Goal: Task Accomplishment & Management: Use online tool/utility

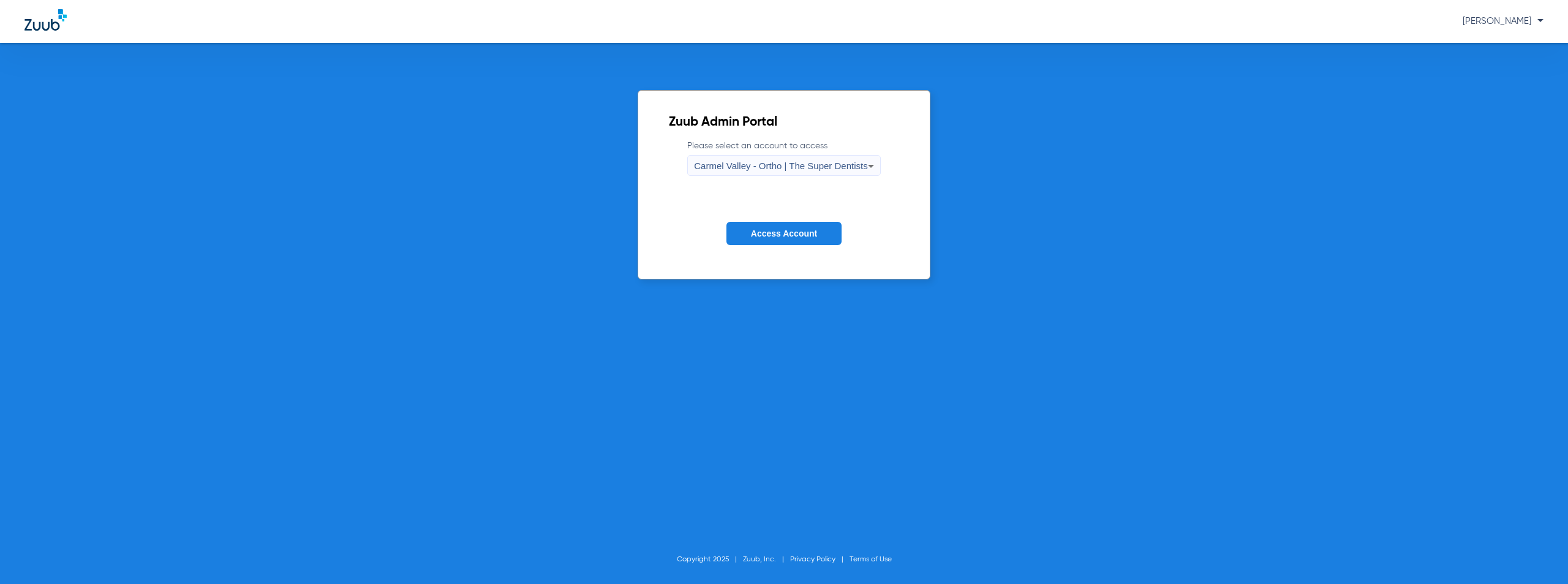
click at [771, 165] on span "Carmel Valley - Ortho | The Super Dentists" at bounding box center [780, 165] width 173 height 10
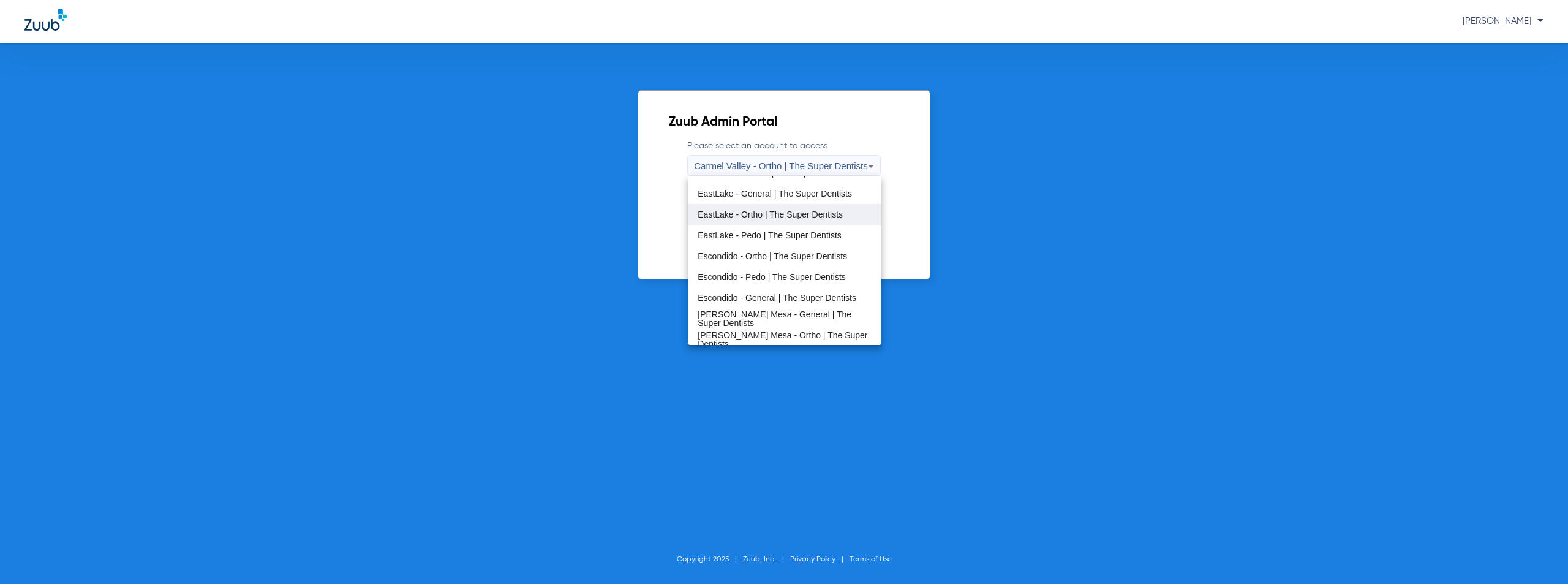
scroll to position [144, 0]
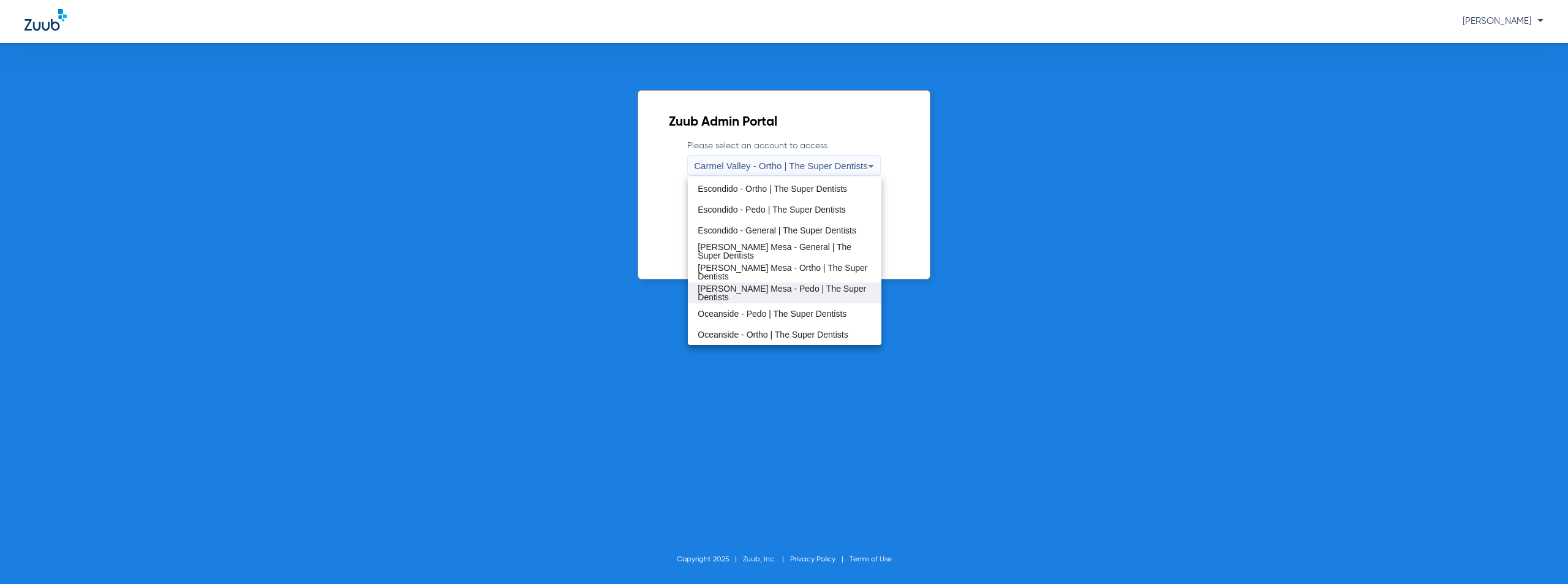
click at [767, 294] on span "[PERSON_NAME] Mesa - Pedo | The Super Dentists" at bounding box center [784, 293] width 173 height 17
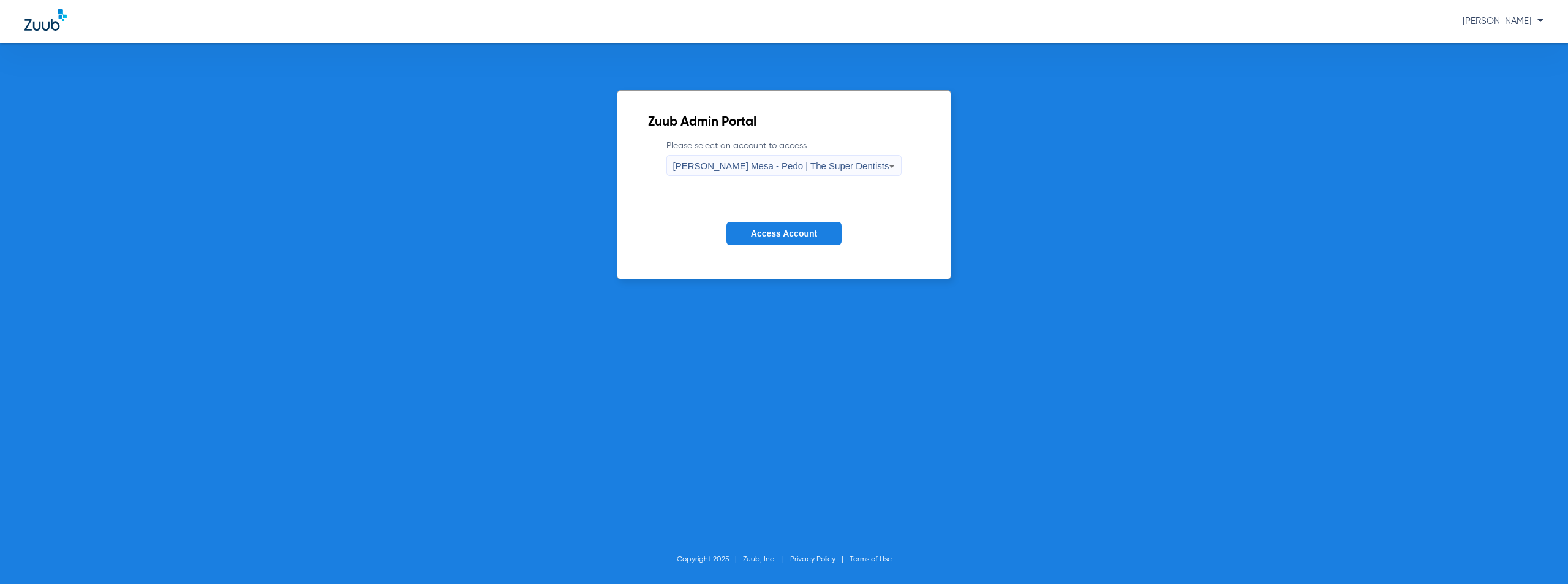
click at [792, 238] on span "Access Account" at bounding box center [784, 233] width 66 height 10
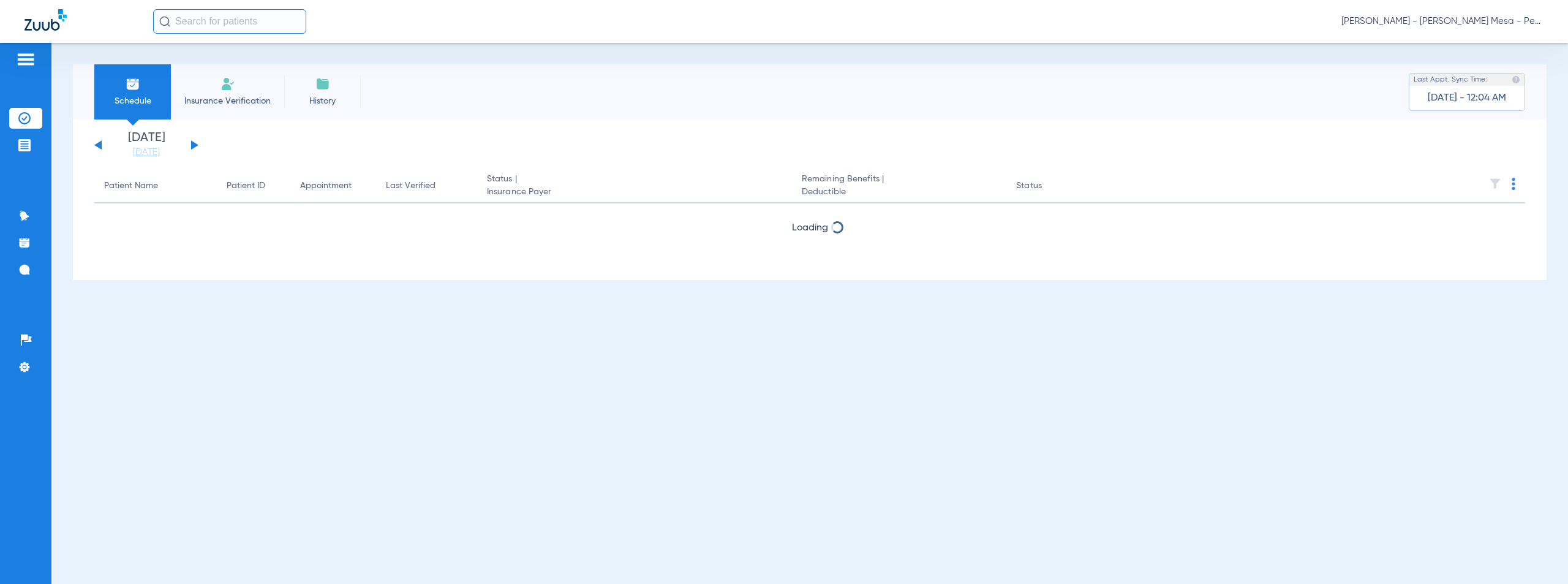
click at [194, 146] on button at bounding box center [194, 145] width 7 height 10
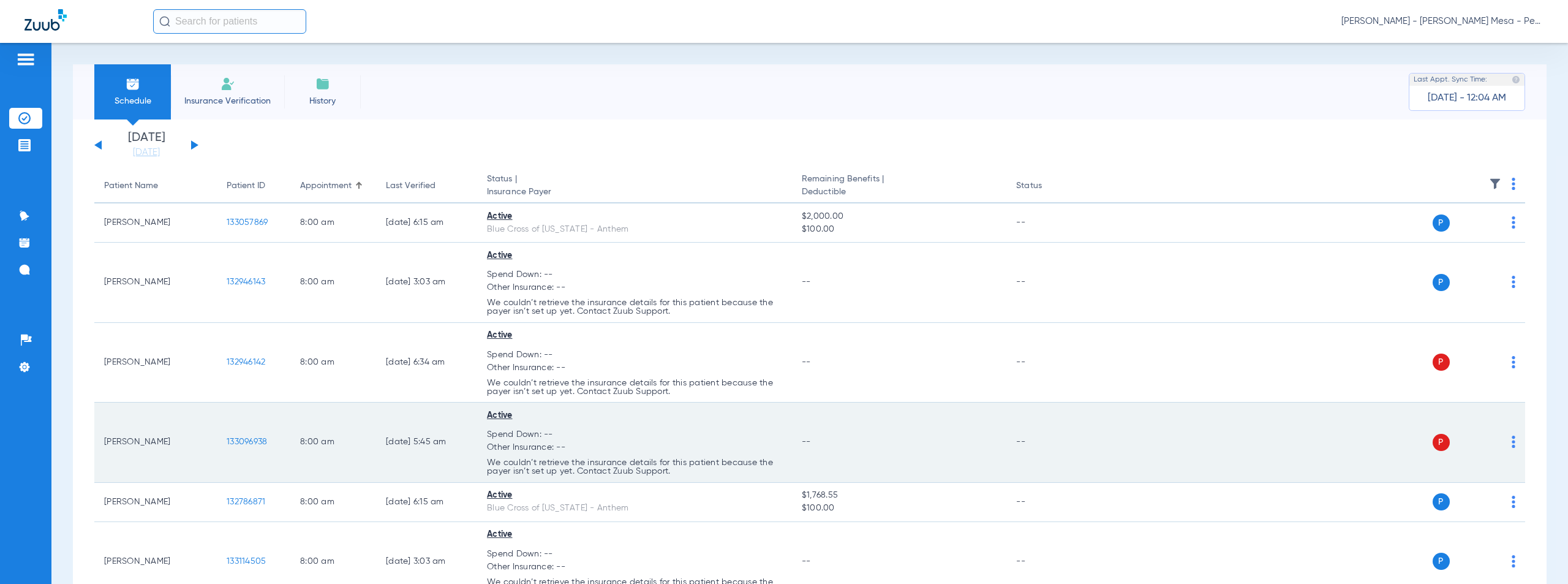
scroll to position [778, 0]
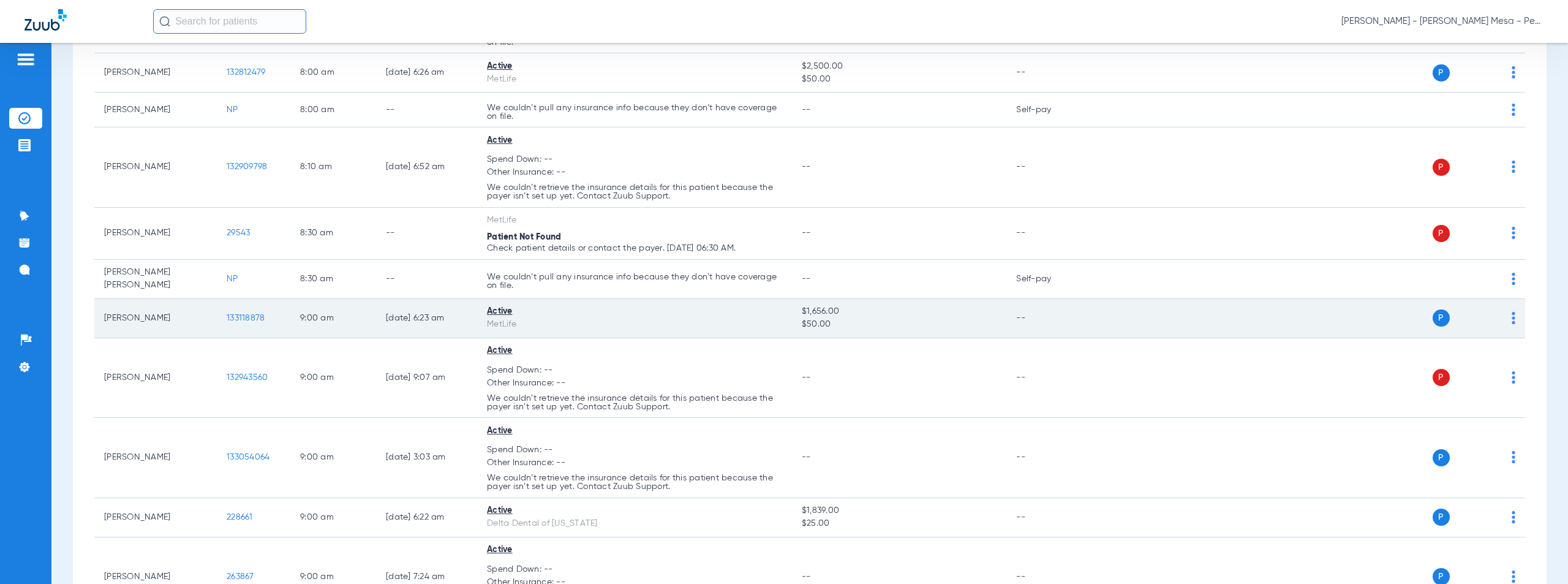
click at [245, 313] on span "133118878" at bounding box center [246, 317] width 38 height 9
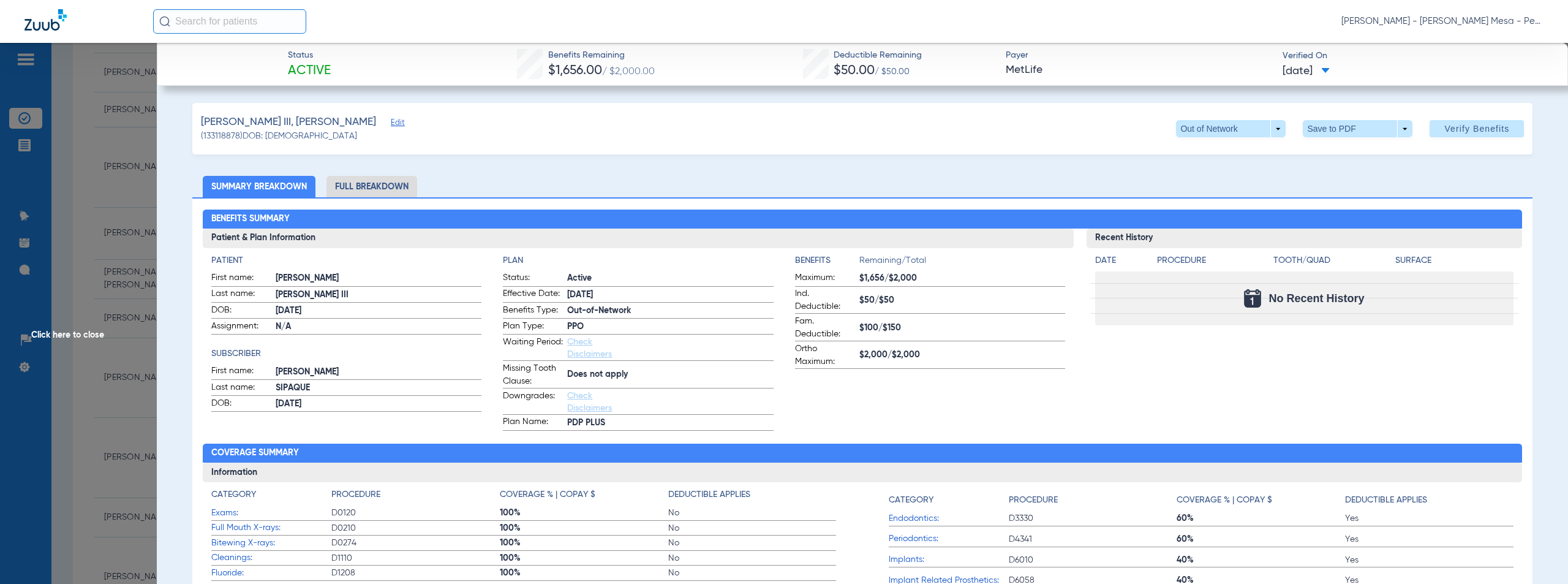
drag, startPoint x: 688, startPoint y: 156, endPoint x: 445, endPoint y: 246, distance: 259.1
click at [380, 185] on li "Full Breakdown" at bounding box center [372, 186] width 90 height 21
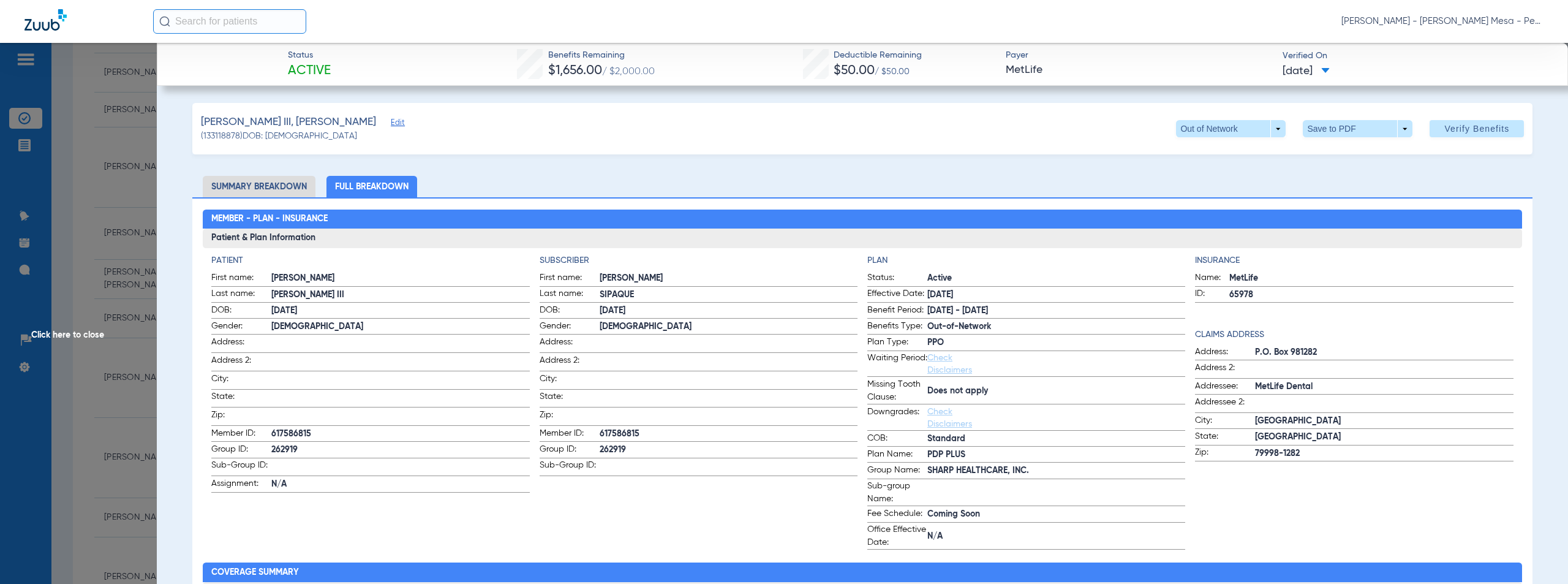
click at [97, 329] on span "Click here to close" at bounding box center [79, 335] width 157 height 584
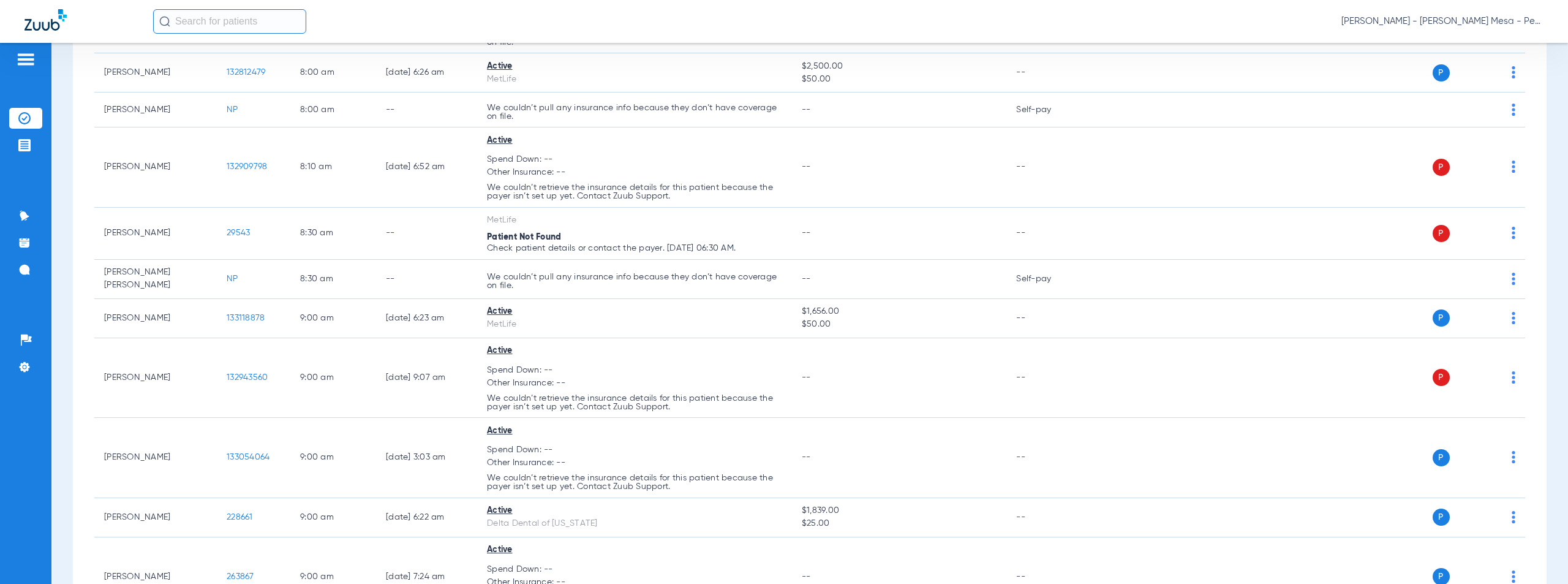
scroll to position [4227, 0]
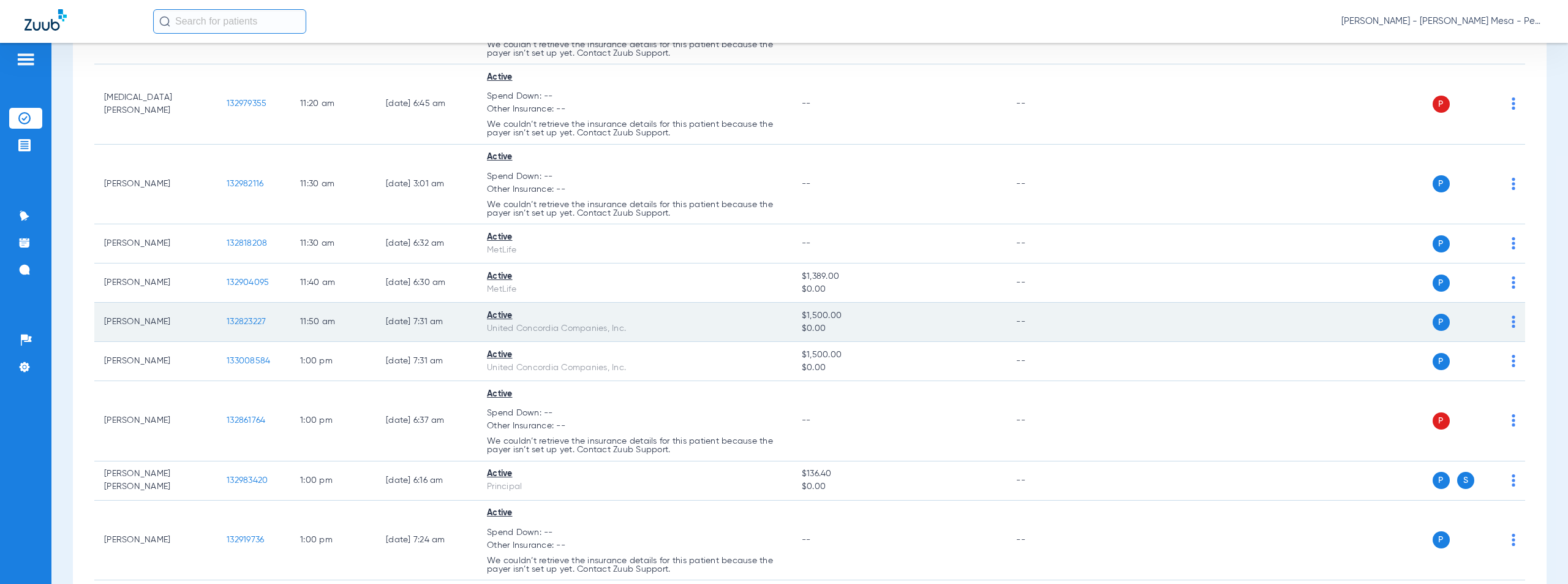
click at [243, 317] on span "132823227" at bounding box center [246, 321] width 39 height 9
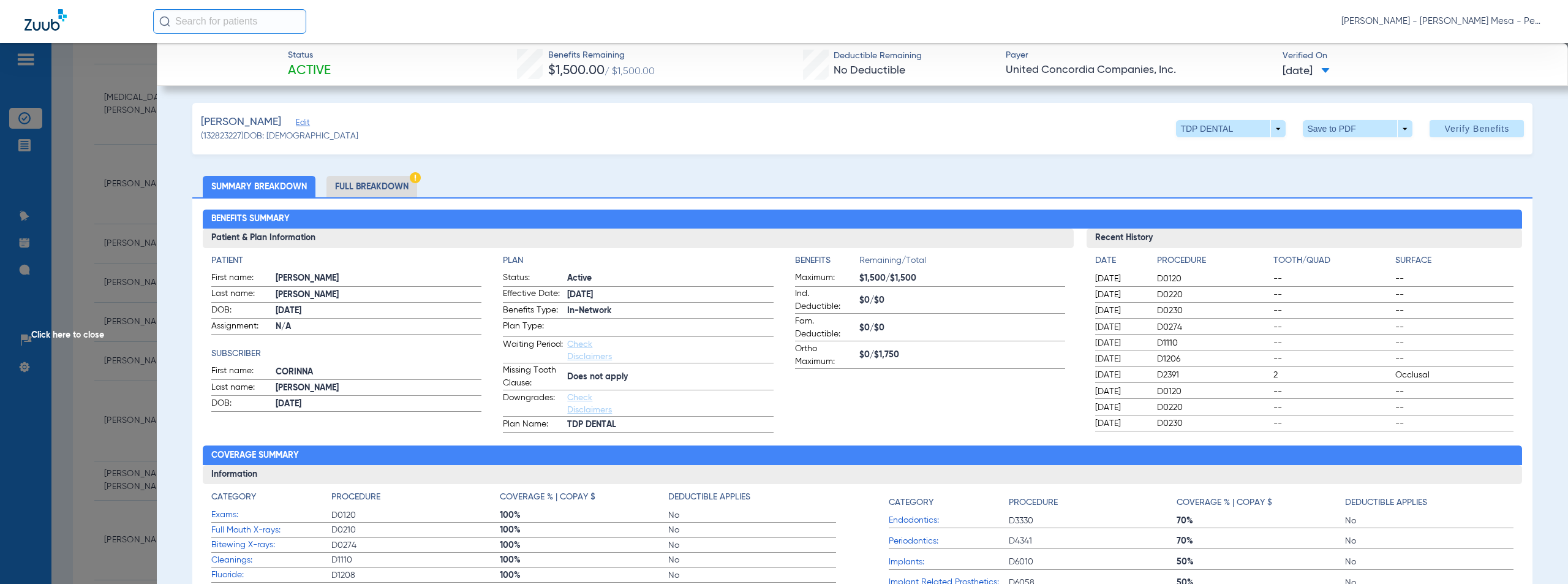
click at [60, 332] on span "Click here to close" at bounding box center [79, 335] width 157 height 584
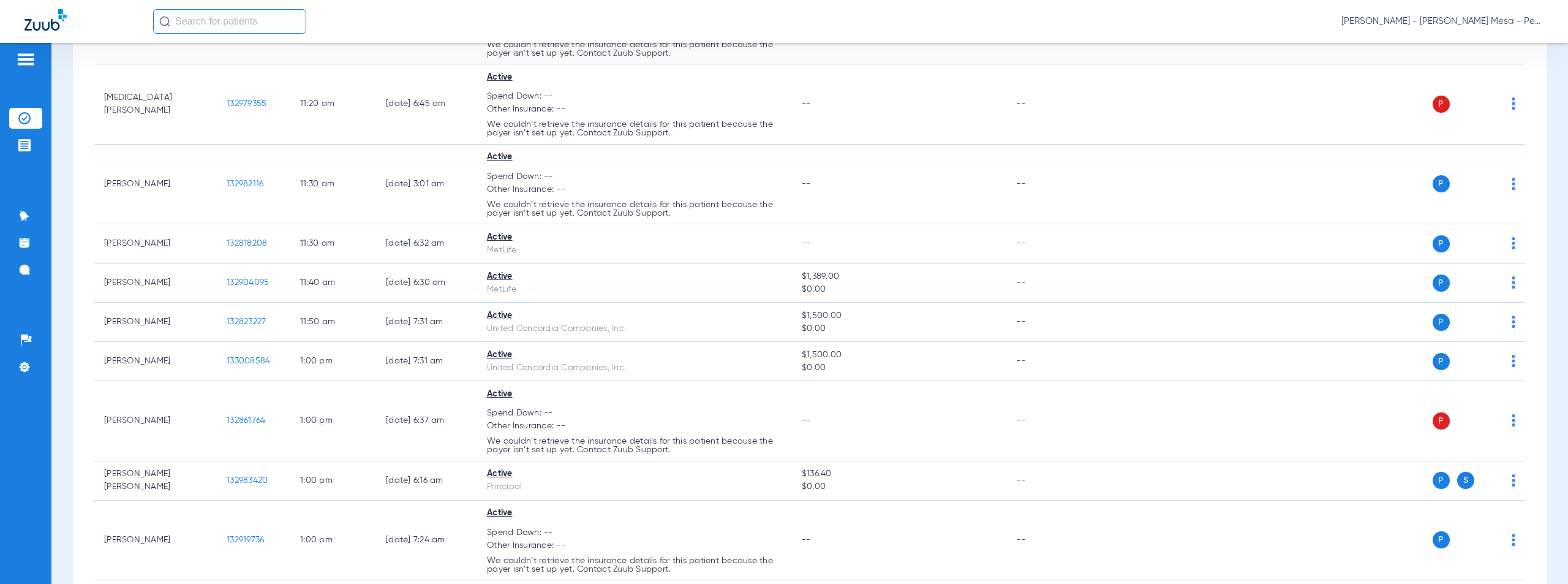
scroll to position [3377, 0]
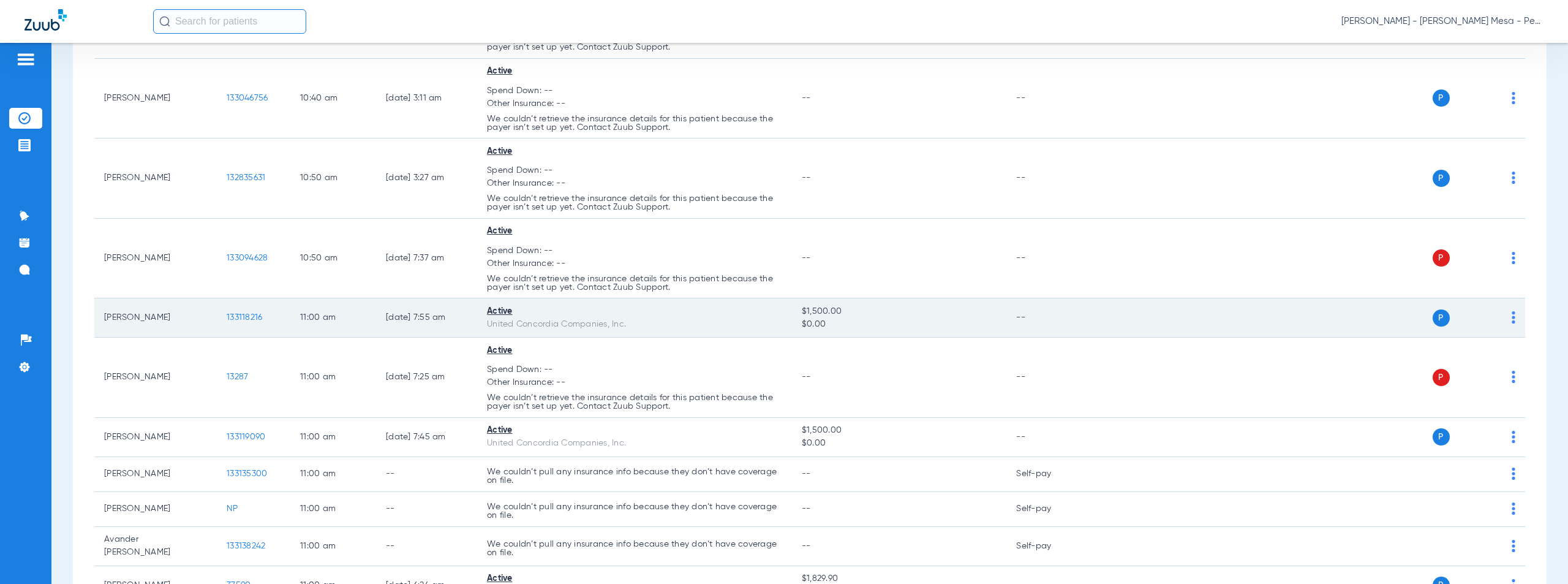
click at [247, 313] on span "133118216" at bounding box center [244, 317] width 36 height 9
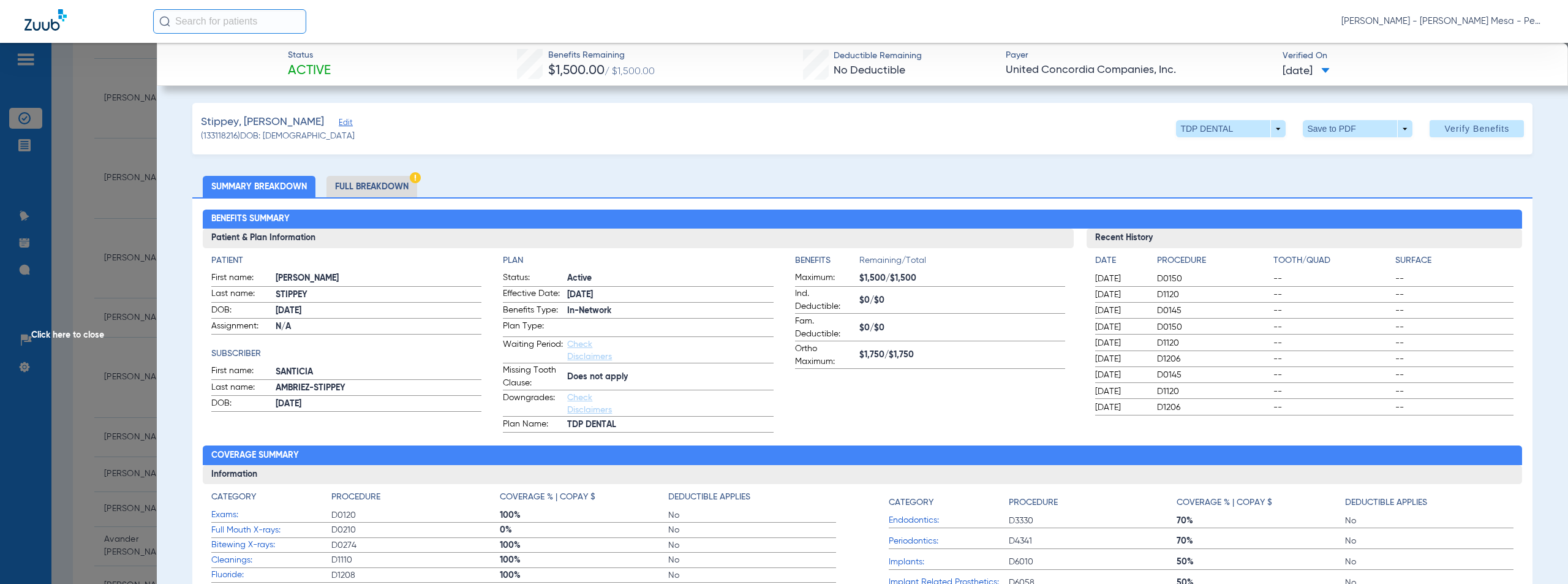
click at [50, 332] on span "Click here to close" at bounding box center [79, 335] width 157 height 584
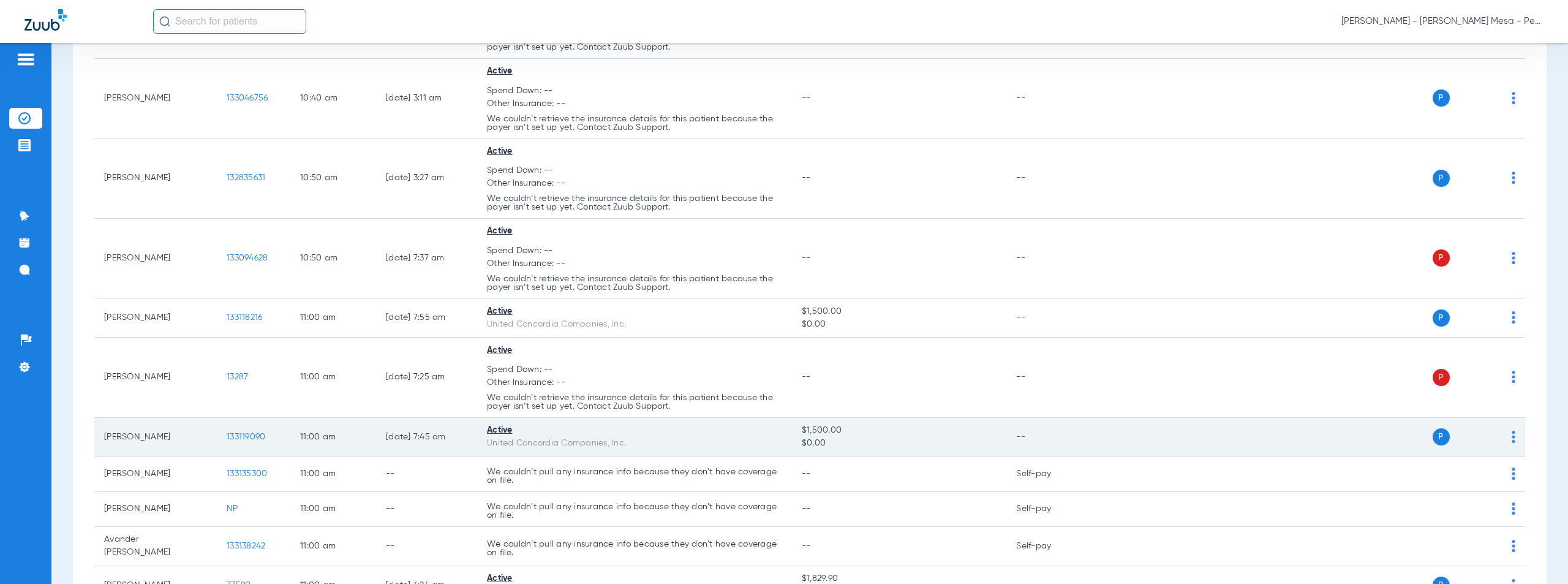
click at [254, 432] on span "133119090" at bounding box center [246, 436] width 39 height 9
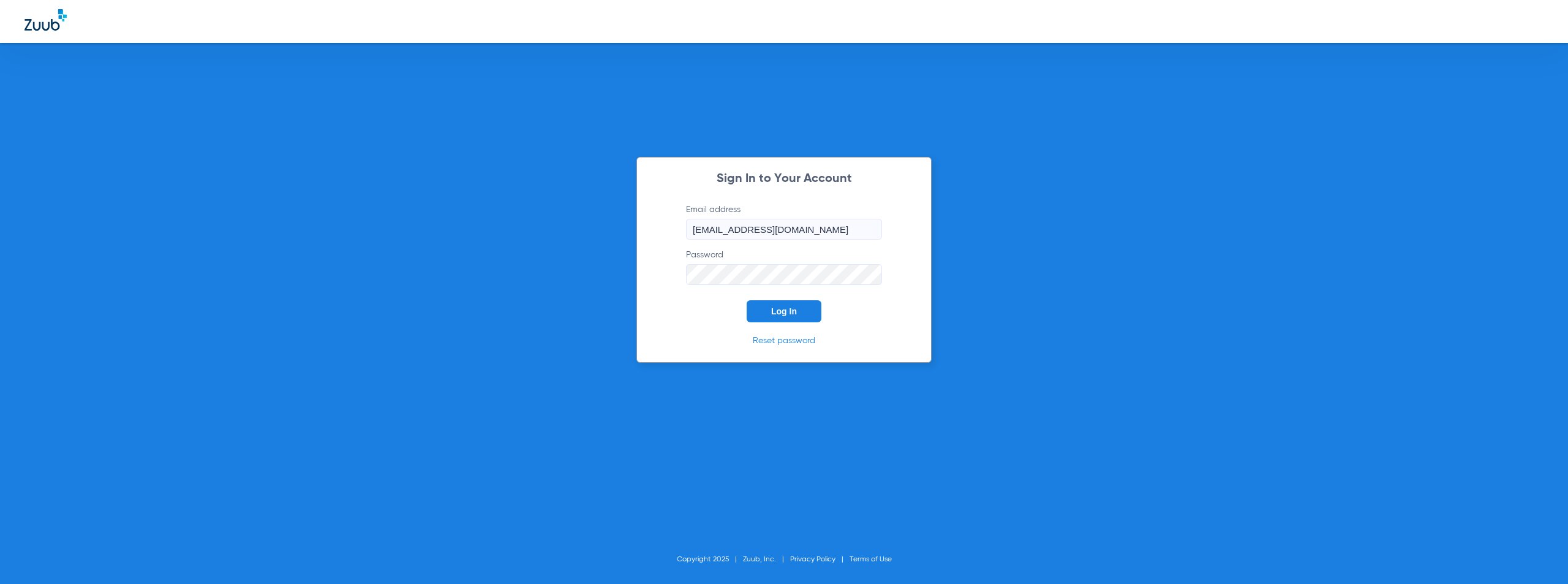
click at [783, 313] on span "Log In" at bounding box center [784, 311] width 25 height 10
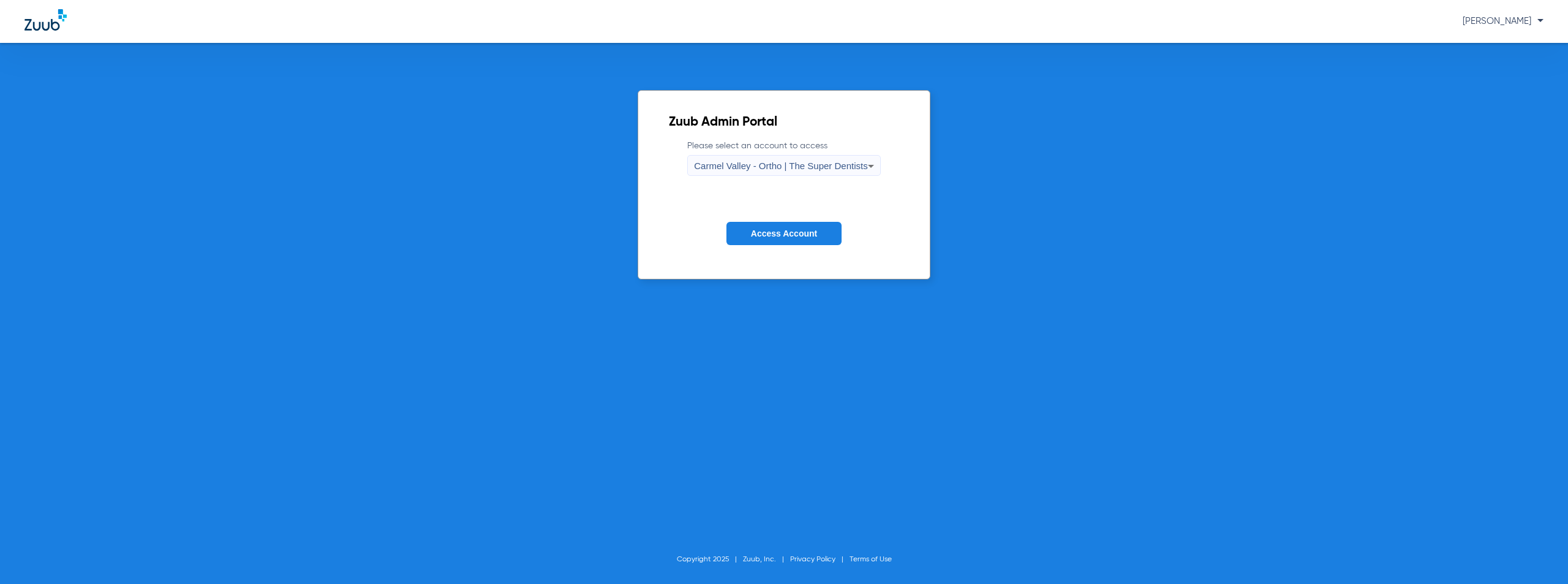
click at [799, 159] on div "Carmel Valley - Ortho | The Super Dentists" at bounding box center [780, 166] width 173 height 21
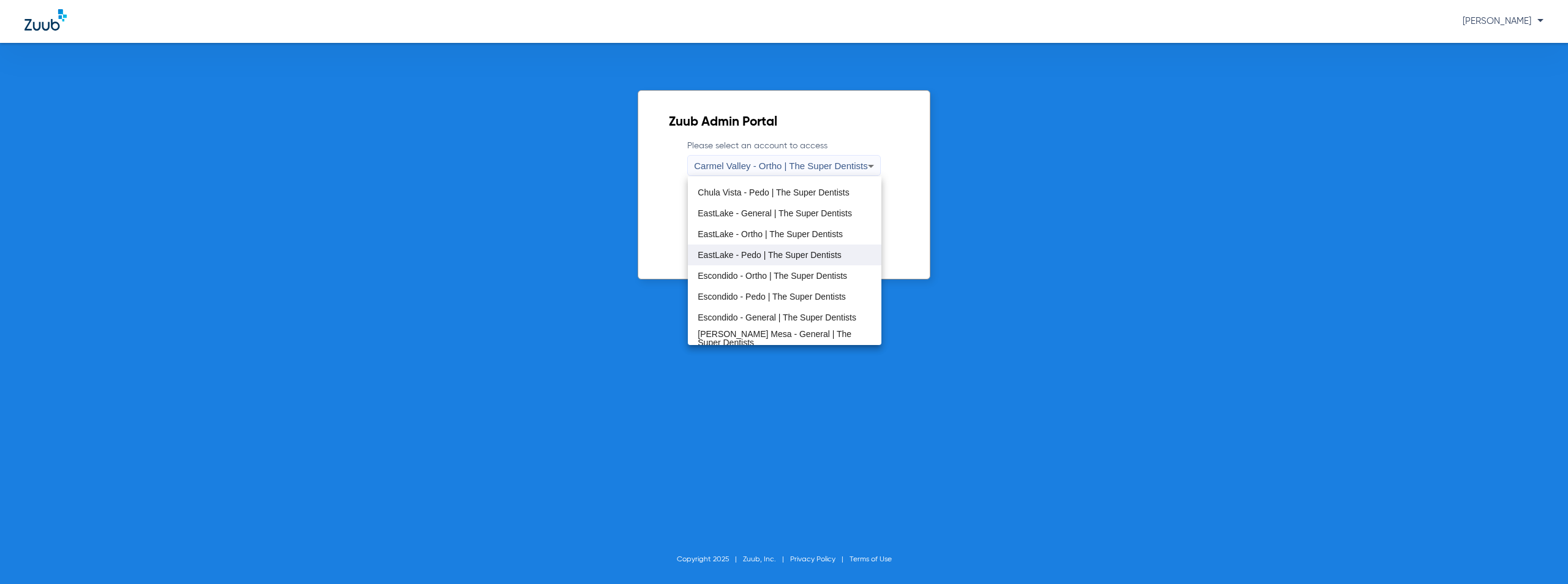
scroll to position [144, 0]
click at [759, 316] on span "Oceanside - Pedo | The Super Dentists" at bounding box center [772, 313] width 149 height 9
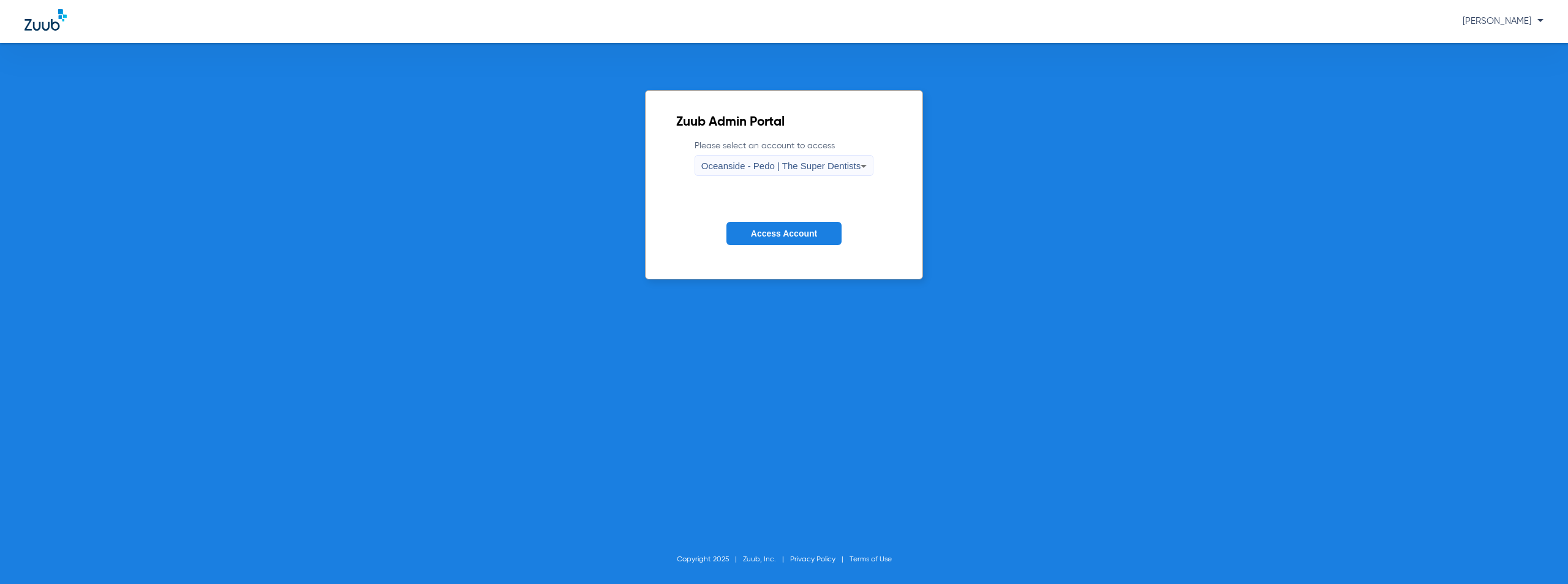
click at [788, 236] on span "Access Account" at bounding box center [784, 233] width 66 height 10
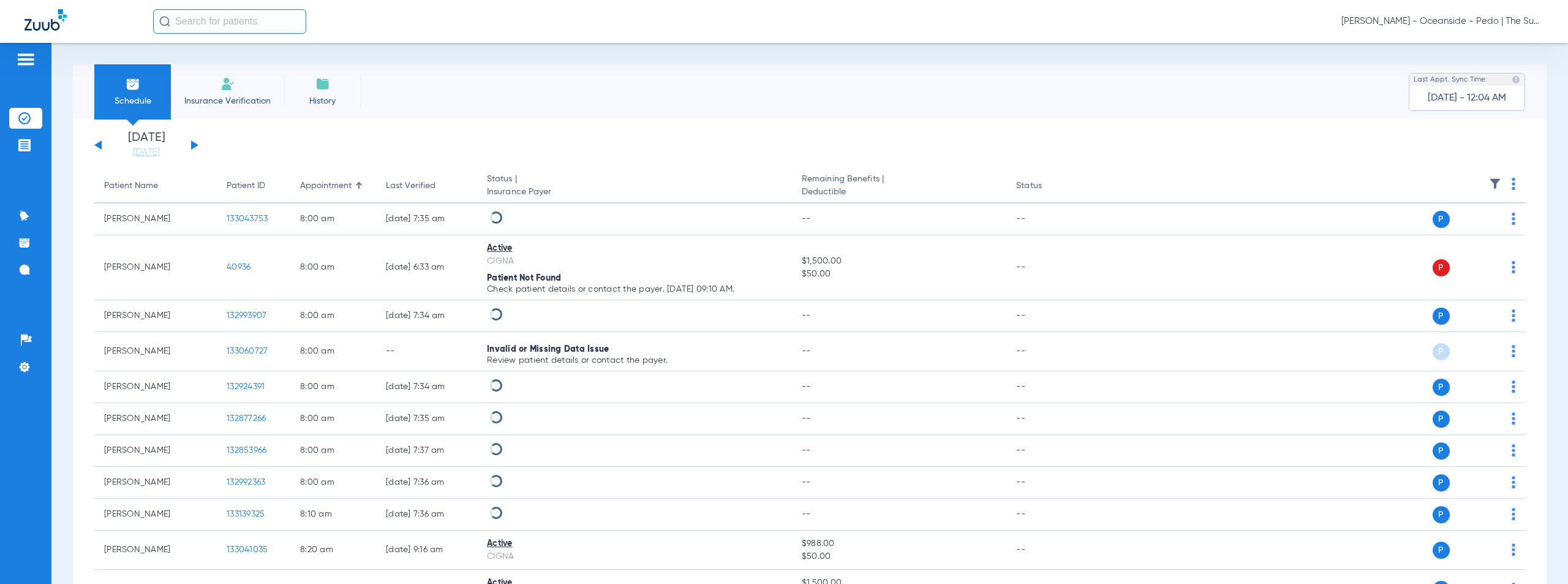
click at [191, 145] on button at bounding box center [194, 145] width 7 height 10
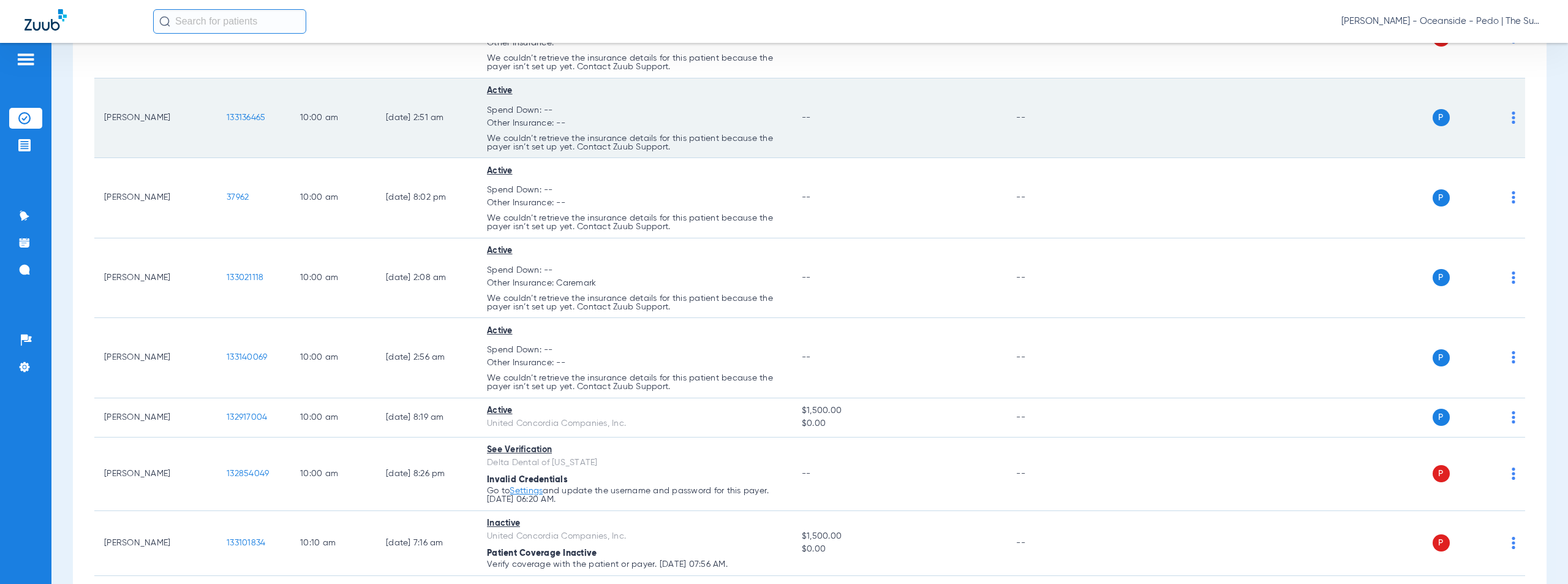
scroll to position [2079, 0]
